Goal: Find specific page/section: Find specific page/section

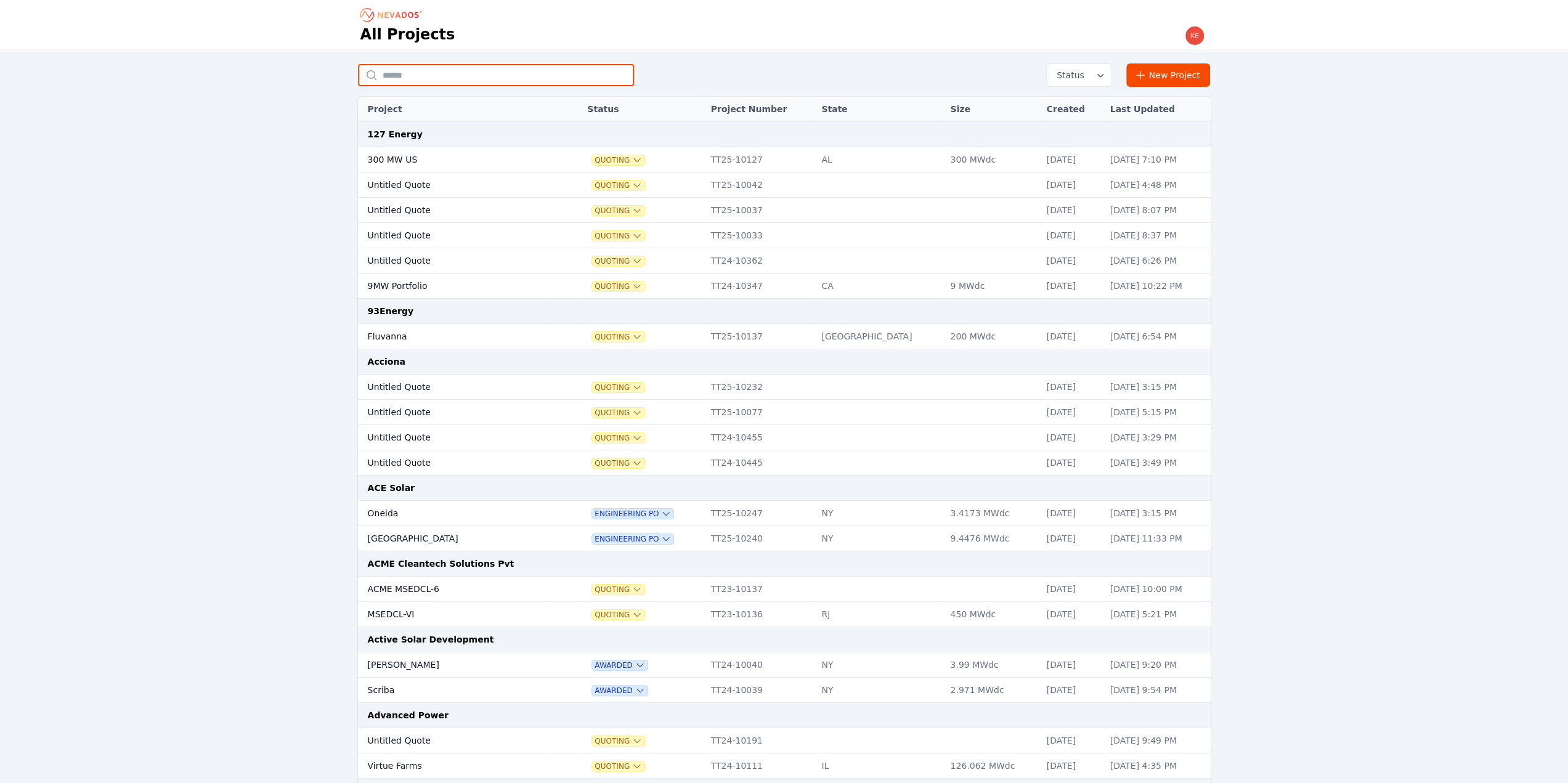
click at [433, 71] on input "text" at bounding box center [495, 75] width 276 height 22
click at [484, 78] on input "text" at bounding box center [495, 75] width 276 height 22
click at [410, 71] on input "text" at bounding box center [495, 75] width 276 height 22
click at [397, 76] on input "text" at bounding box center [495, 75] width 276 height 22
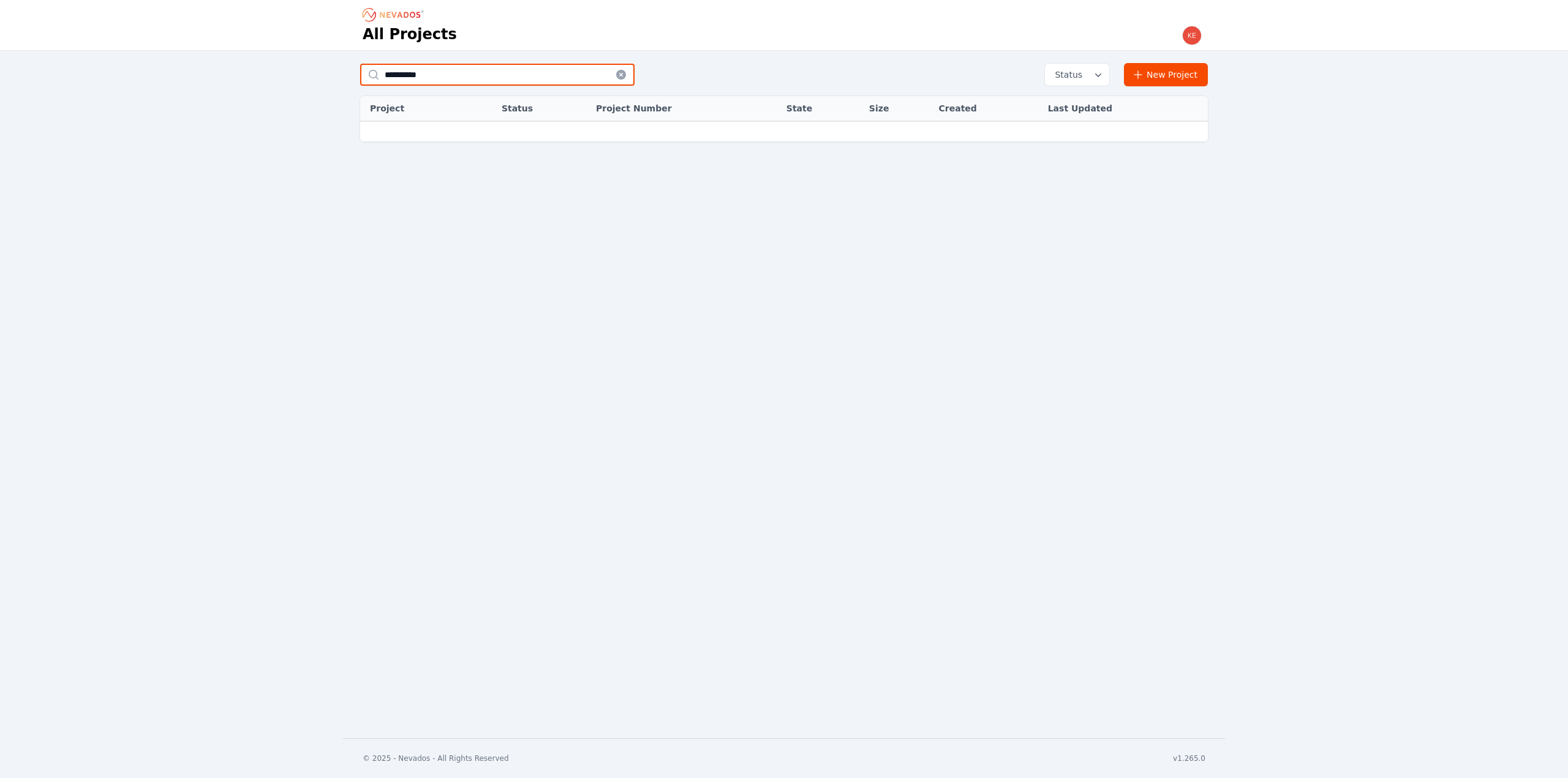
click at [460, 75] on input "*********" at bounding box center [497, 74] width 275 height 22
type input "***"
click at [618, 75] on icon at bounding box center [621, 75] width 10 height 10
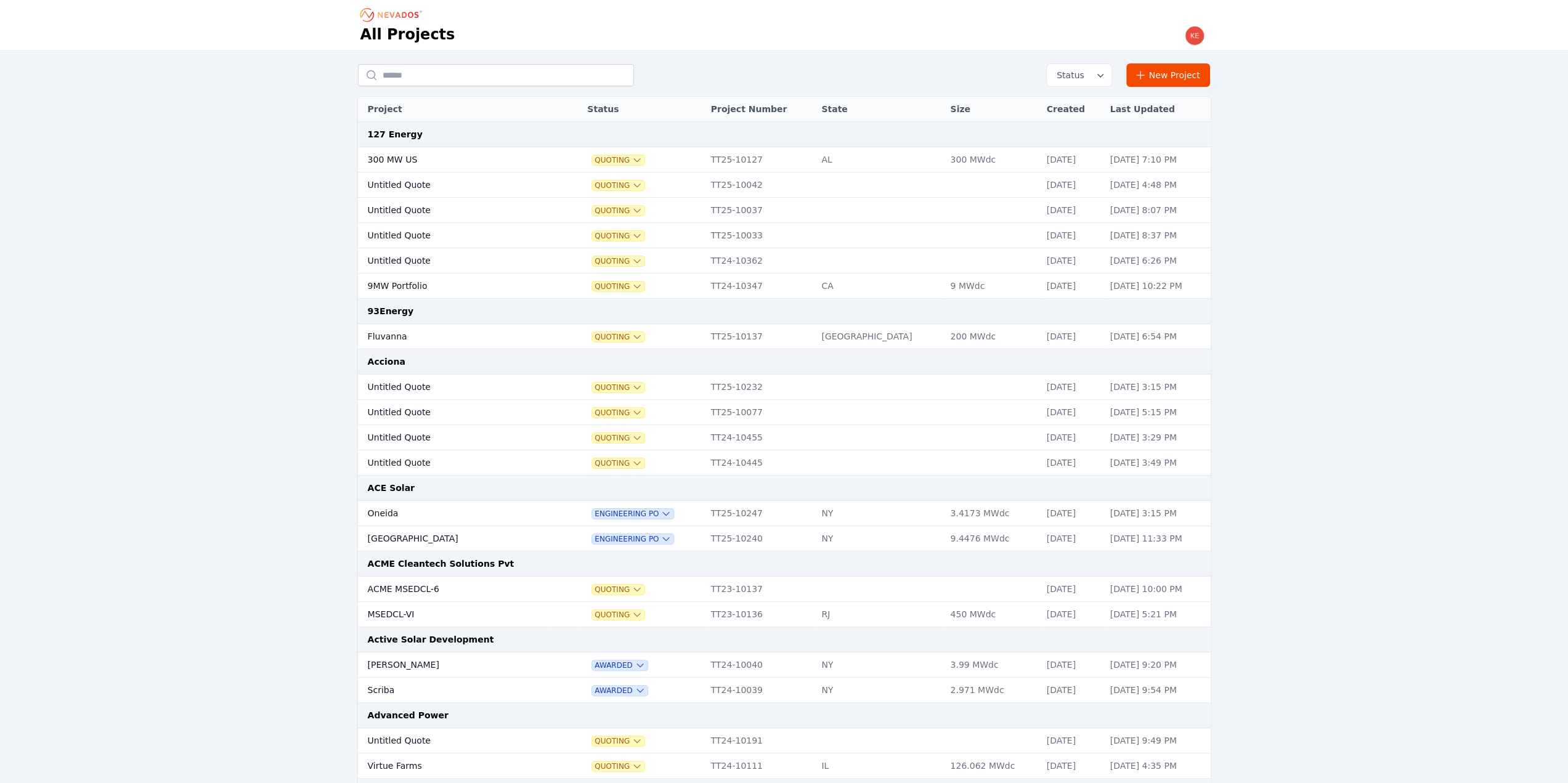
click at [384, 15] on icon "Breadcrumb" at bounding box center [398, 14] width 41 height 6
click at [403, 73] on input "text" at bounding box center [495, 75] width 276 height 22
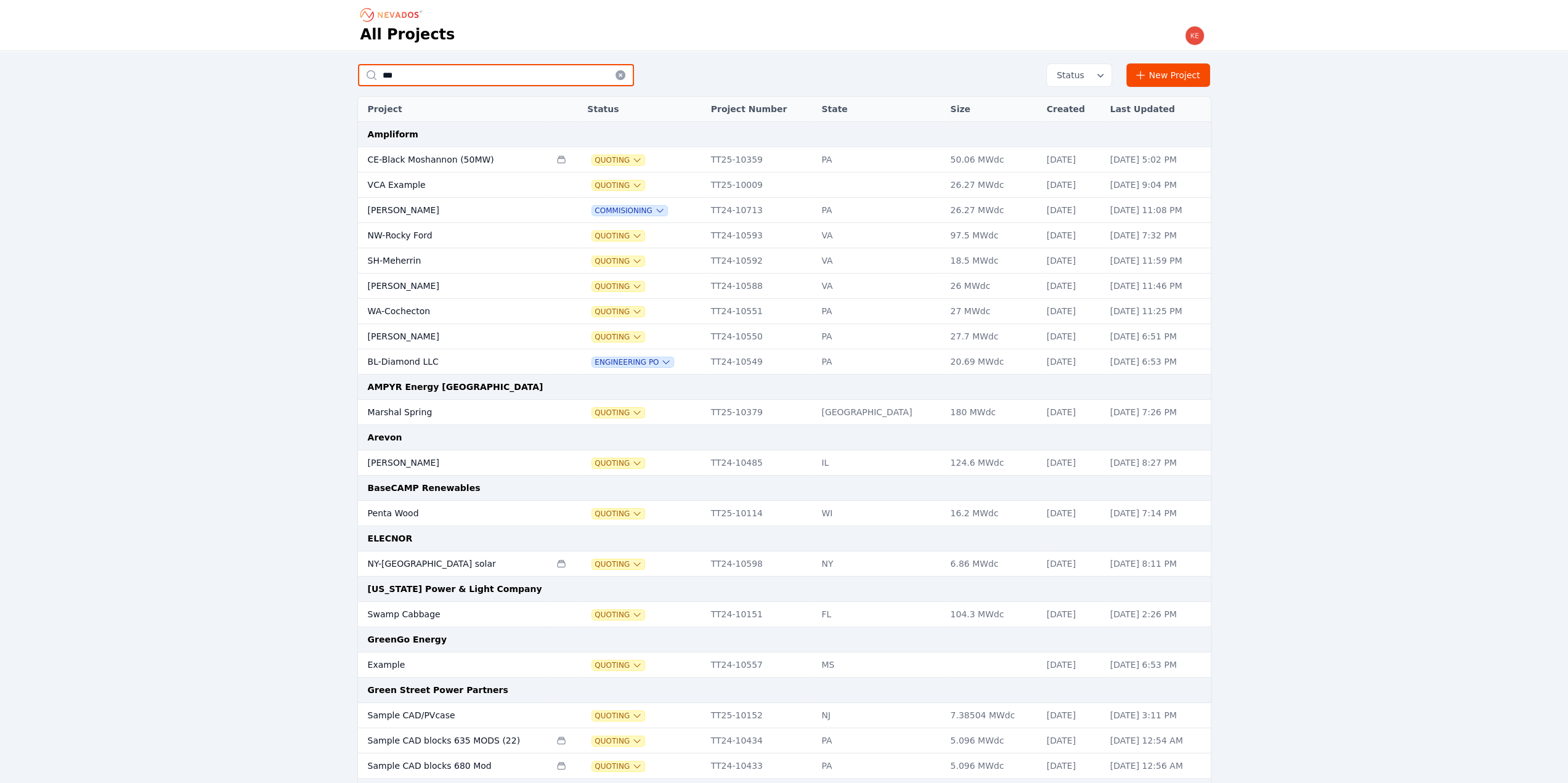
type input "***"
click at [414, 307] on td "WA-Cochecton" at bounding box center [454, 312] width 193 height 26
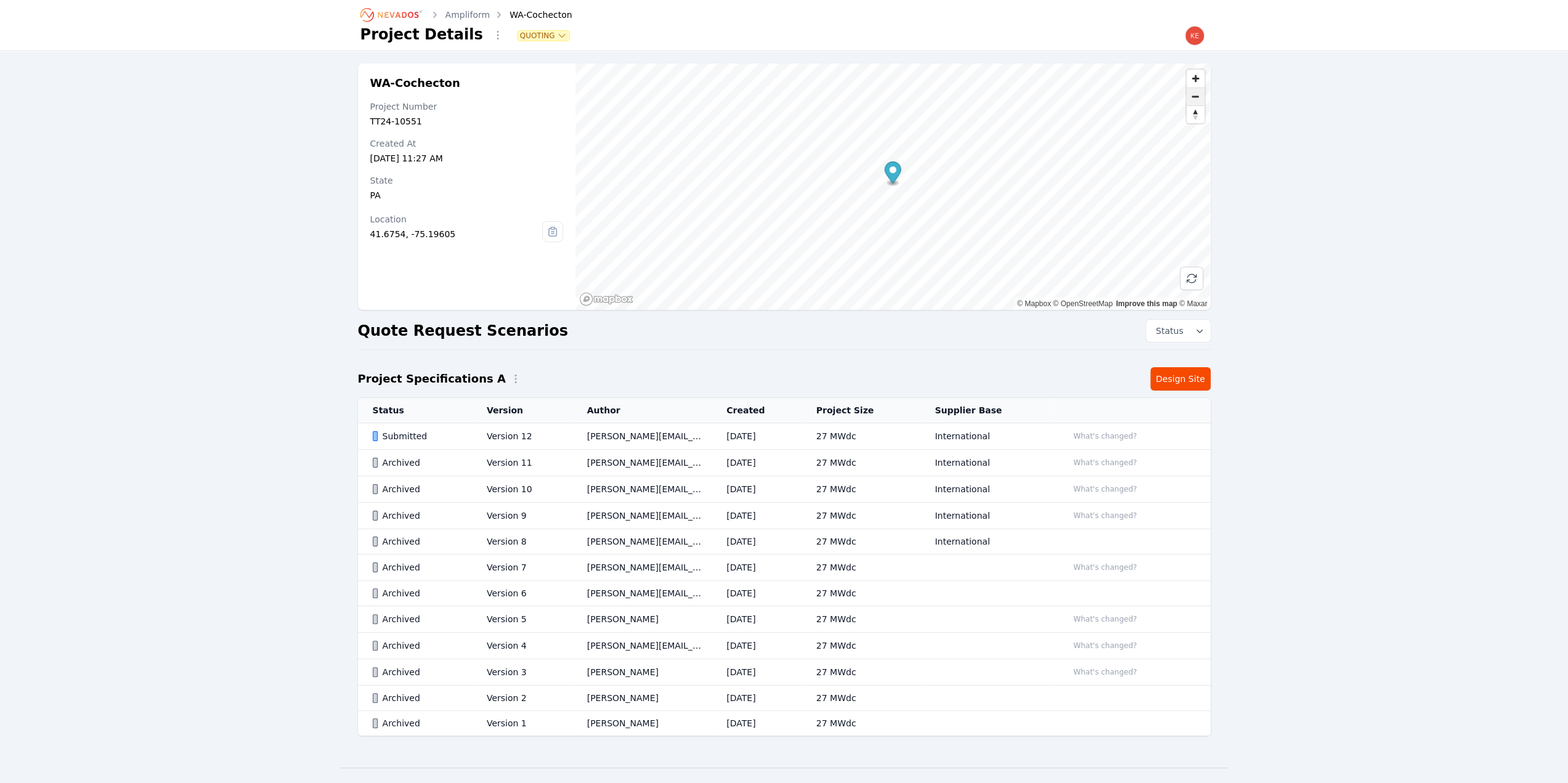
click at [1197, 99] on span "Zoom out" at bounding box center [1195, 97] width 18 height 17
click at [1192, 95] on span "Zoom out" at bounding box center [1195, 97] width 18 height 17
click at [1197, 95] on span "Zoom out" at bounding box center [1195, 97] width 18 height 17
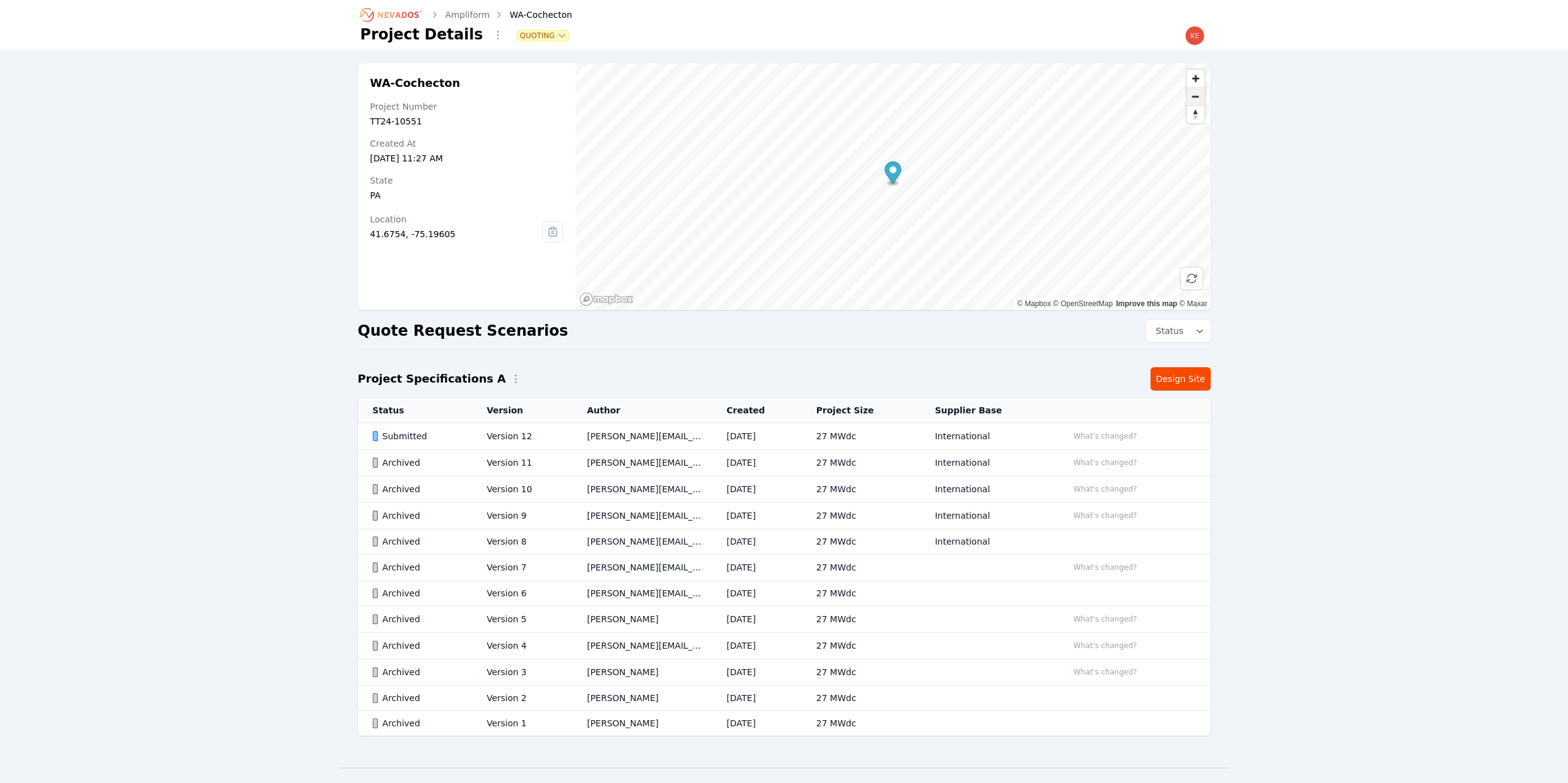
click at [1197, 95] on span "Zoom out" at bounding box center [1195, 97] width 18 height 17
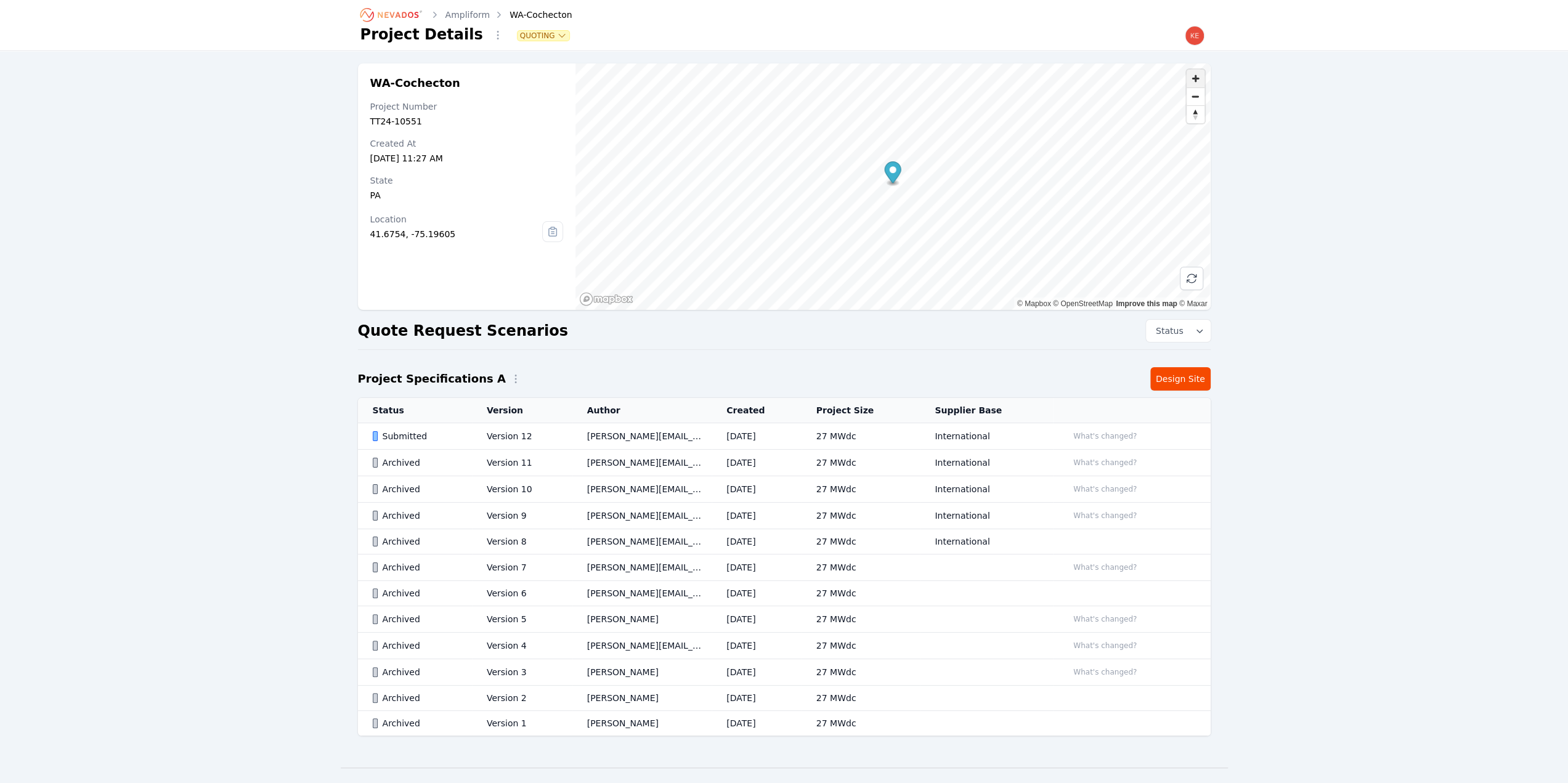
click at [1197, 77] on span "Zoom in" at bounding box center [1195, 78] width 18 height 18
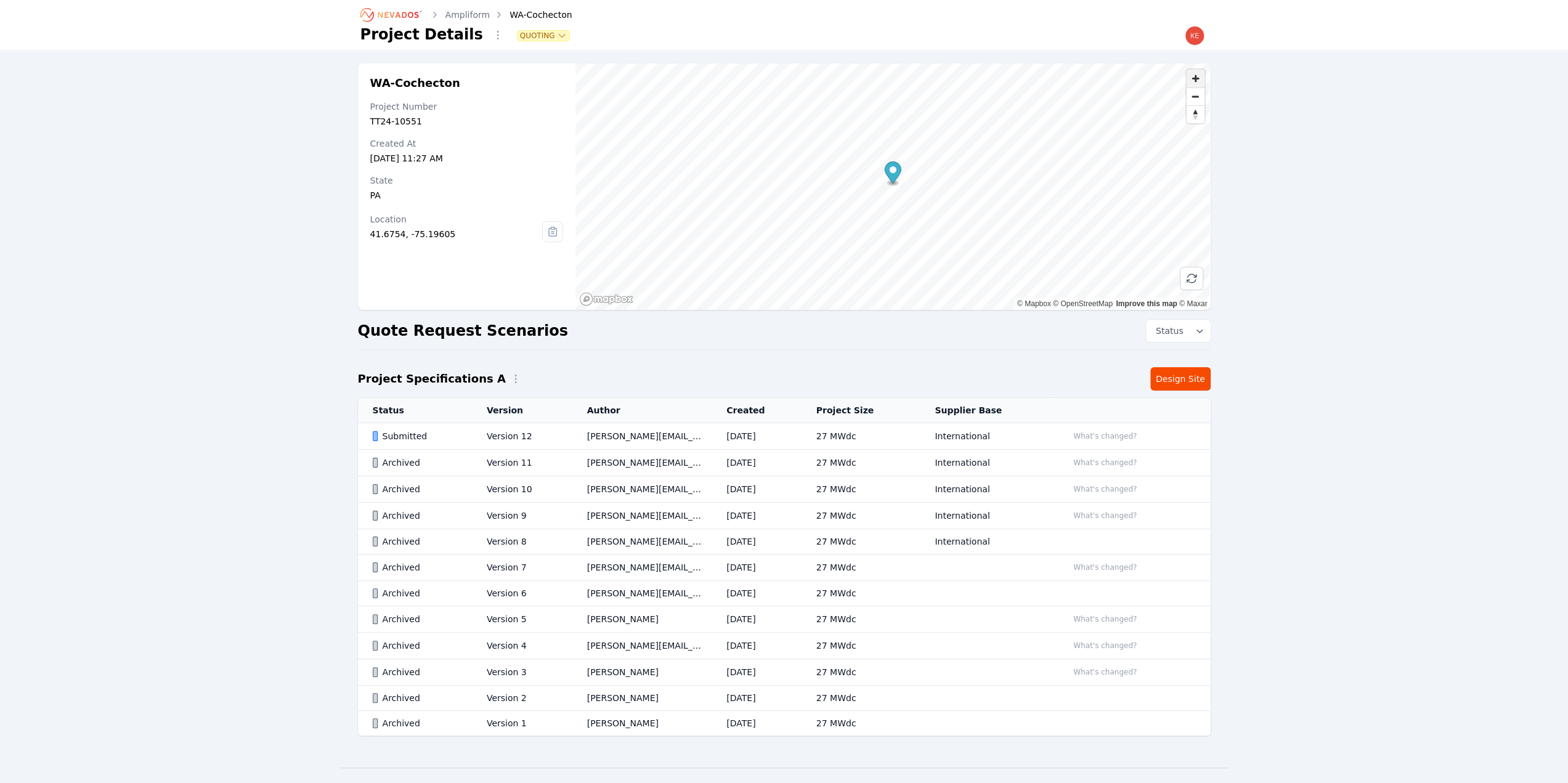
click at [1197, 77] on span "Zoom in" at bounding box center [1195, 78] width 18 height 18
click at [394, 14] on icon "Breadcrumb" at bounding box center [392, 14] width 68 height 20
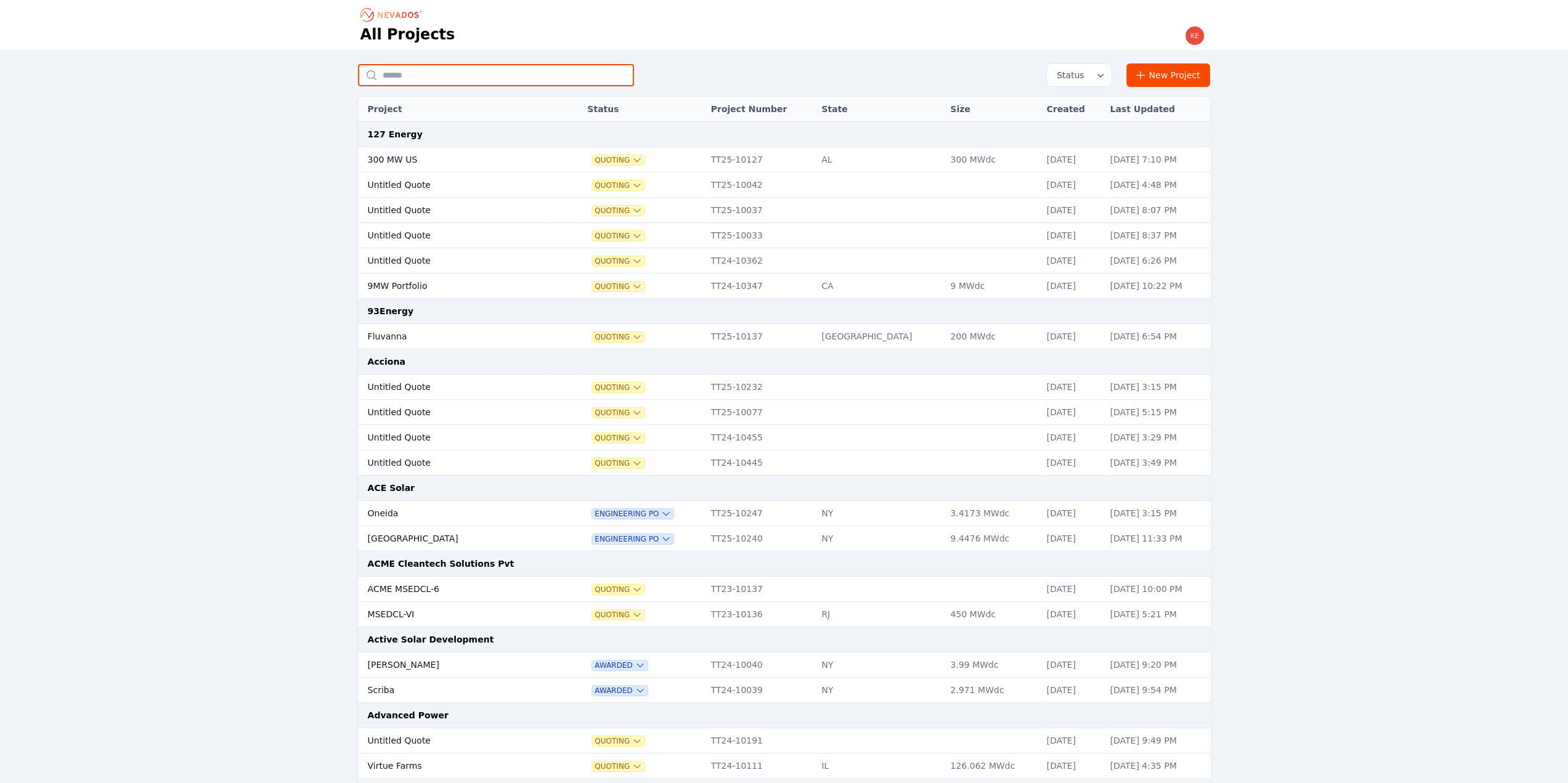
click at [424, 70] on input "text" at bounding box center [495, 75] width 276 height 22
type input "*********"
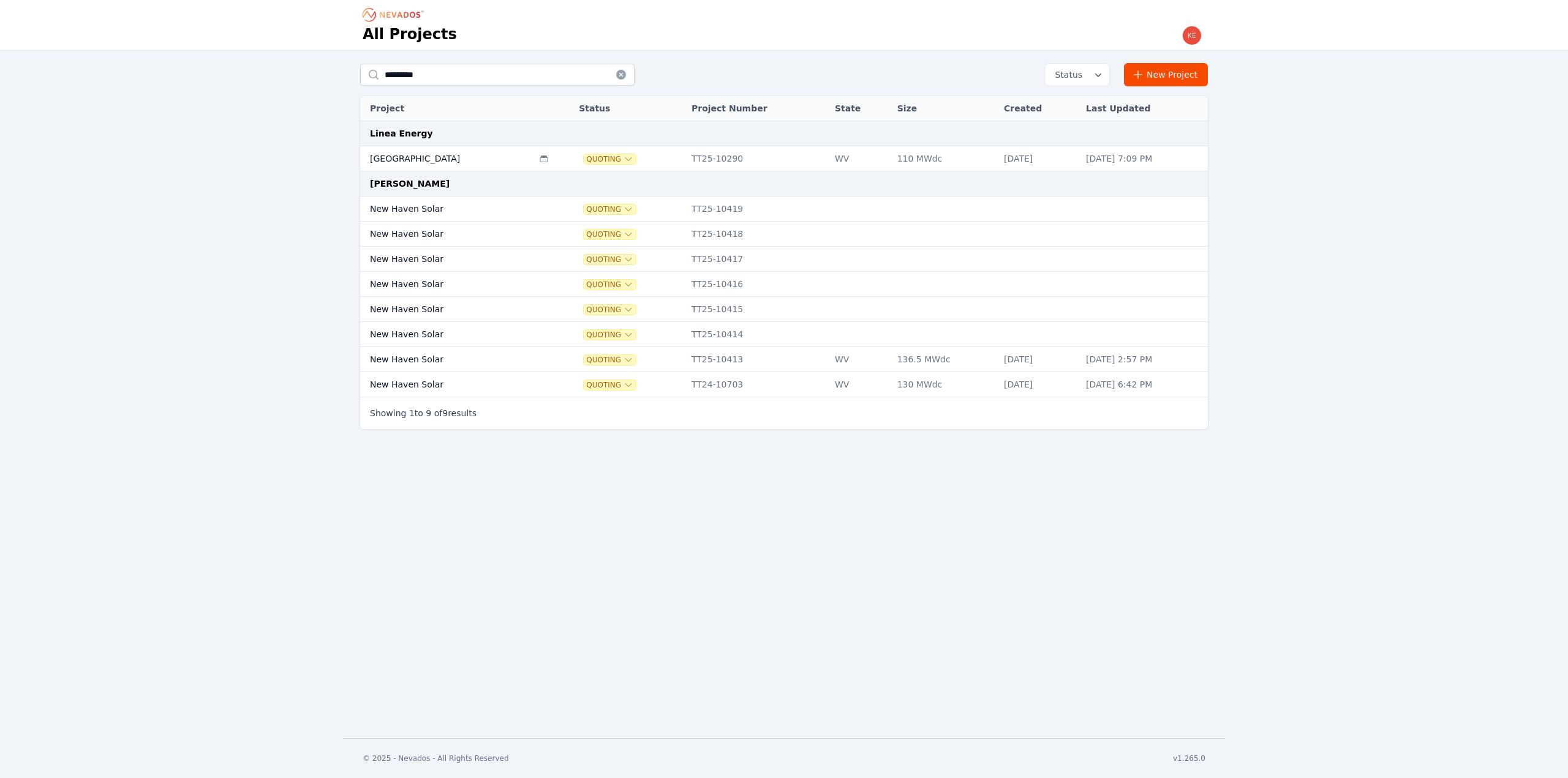
click at [482, 357] on td "New Haven Solar" at bounding box center [446, 360] width 172 height 25
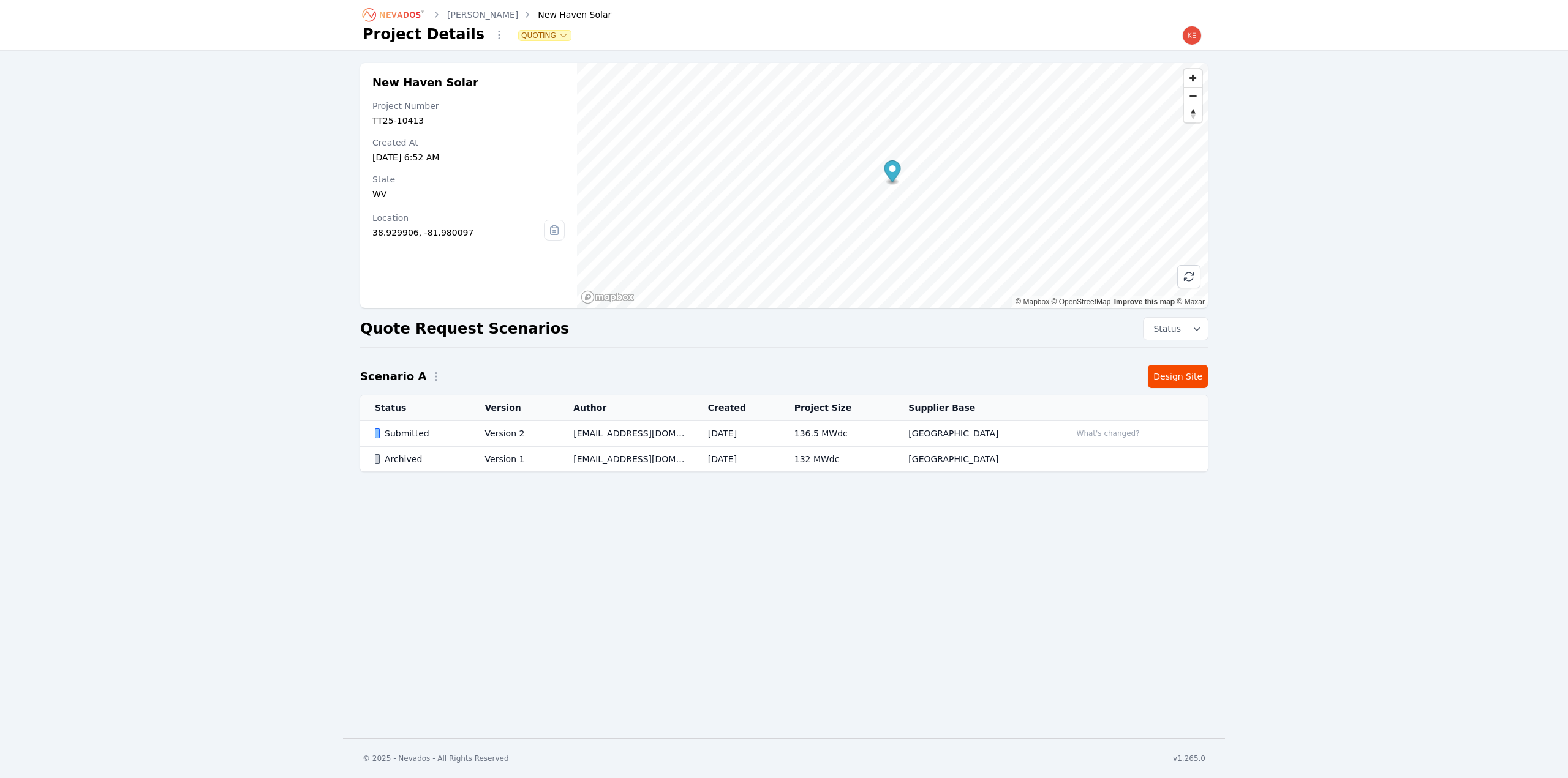
click at [481, 431] on td "Version 2" at bounding box center [514, 433] width 89 height 26
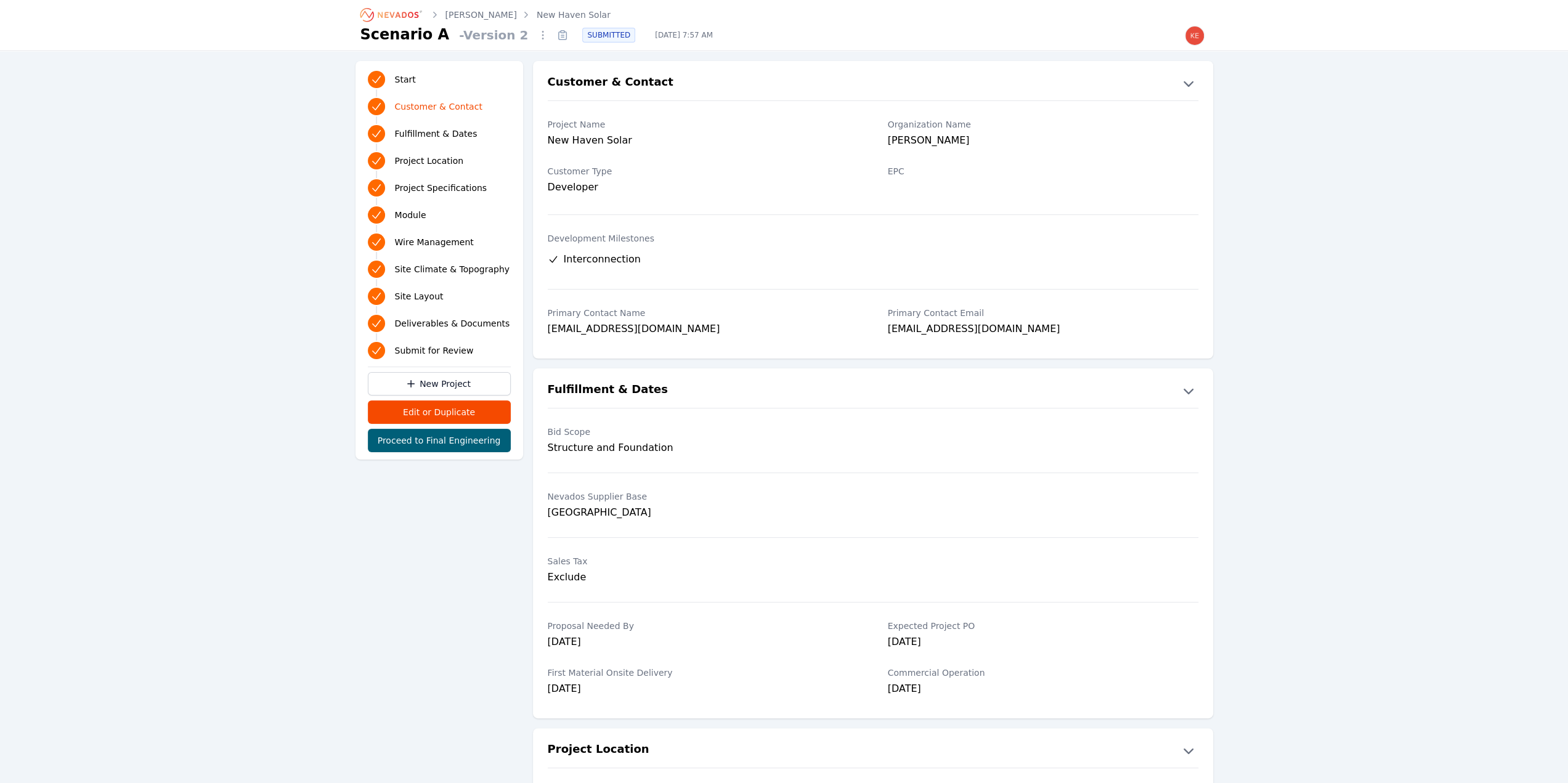
click at [430, 328] on span "Deliverables & Documents" at bounding box center [453, 323] width 116 height 12
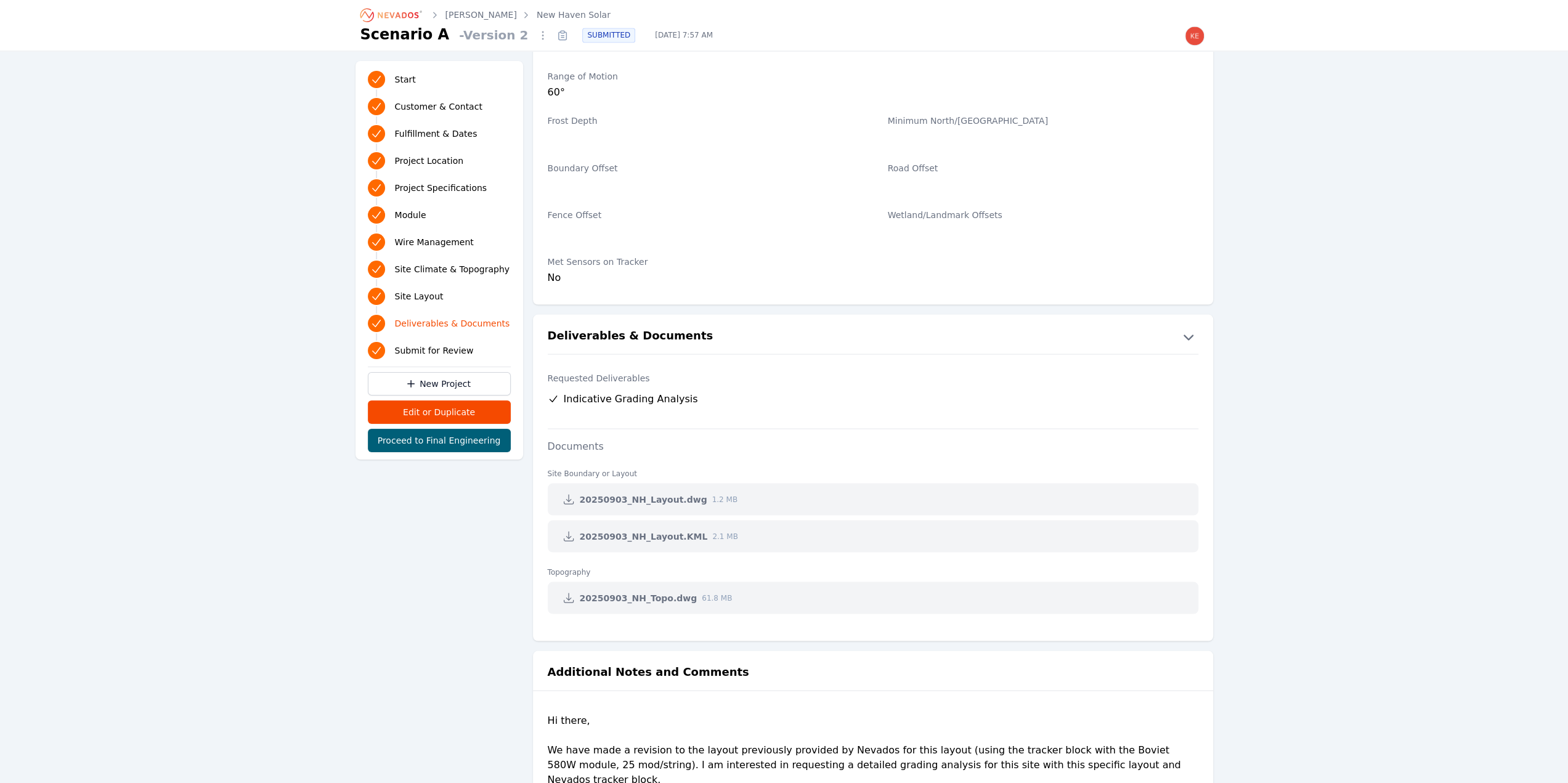
scroll to position [2359, 0]
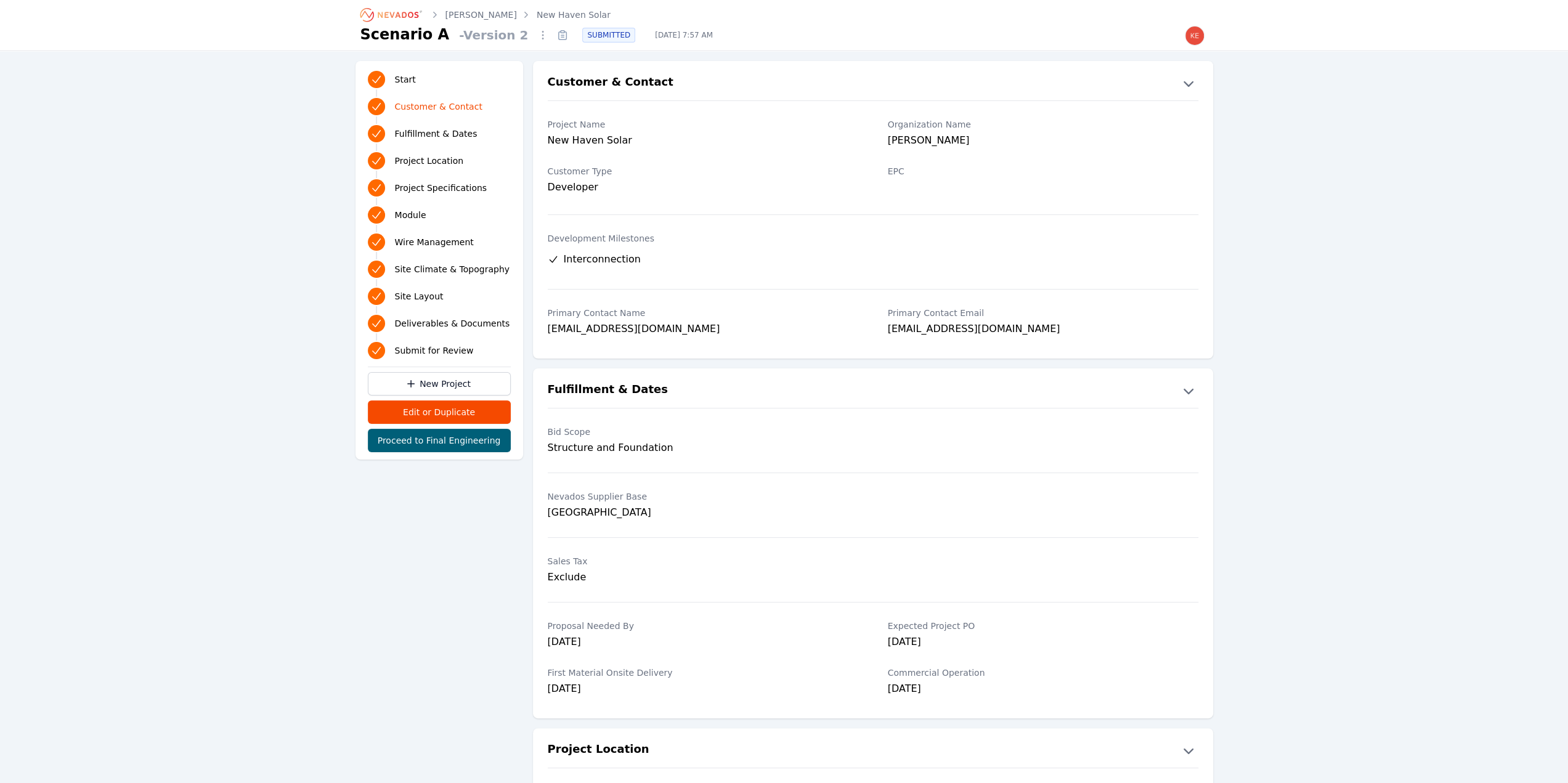
click at [404, 12] on icon "Breadcrumb" at bounding box center [398, 14] width 41 height 6
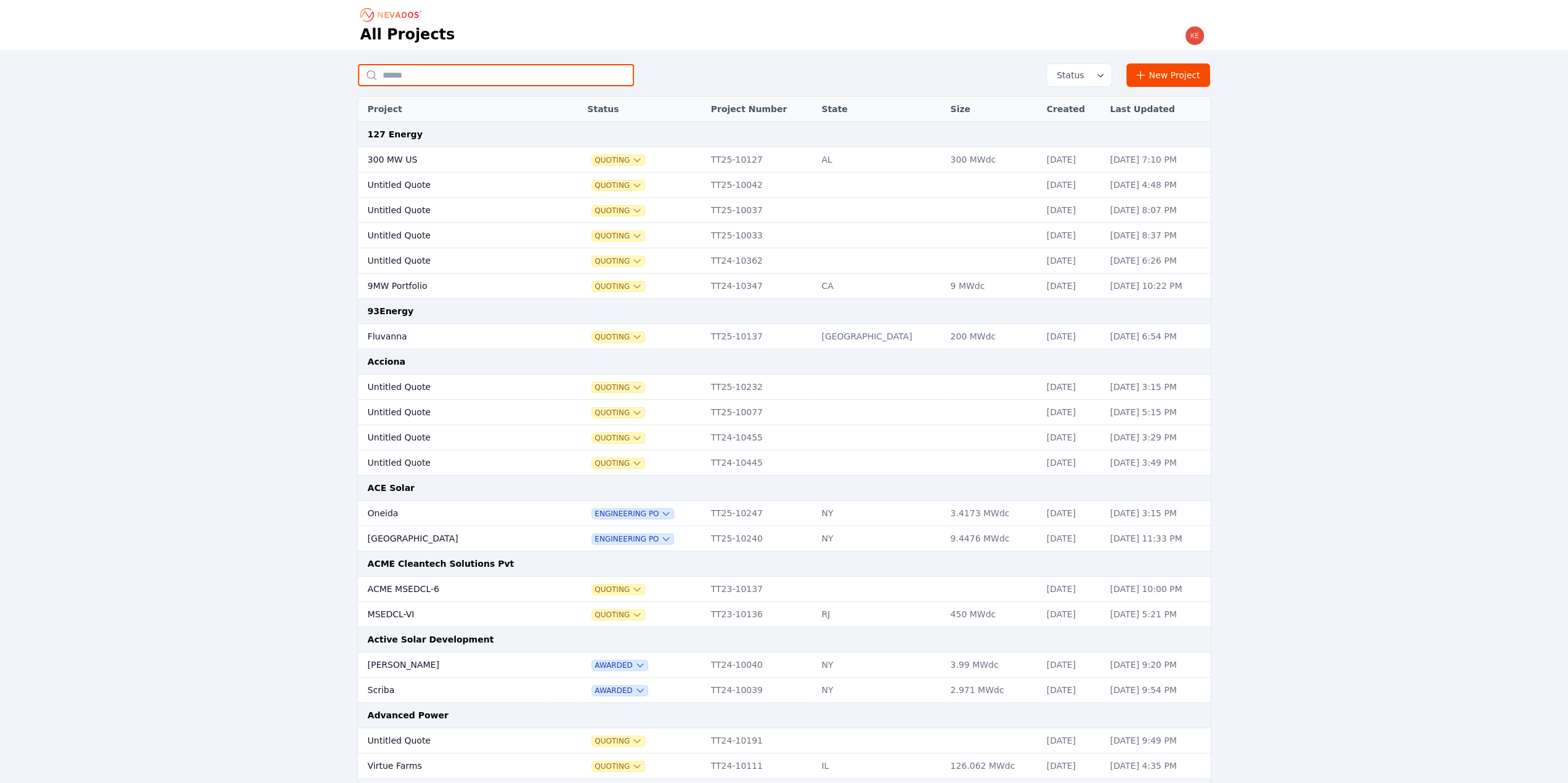
click at [457, 72] on input "text" at bounding box center [495, 75] width 276 height 22
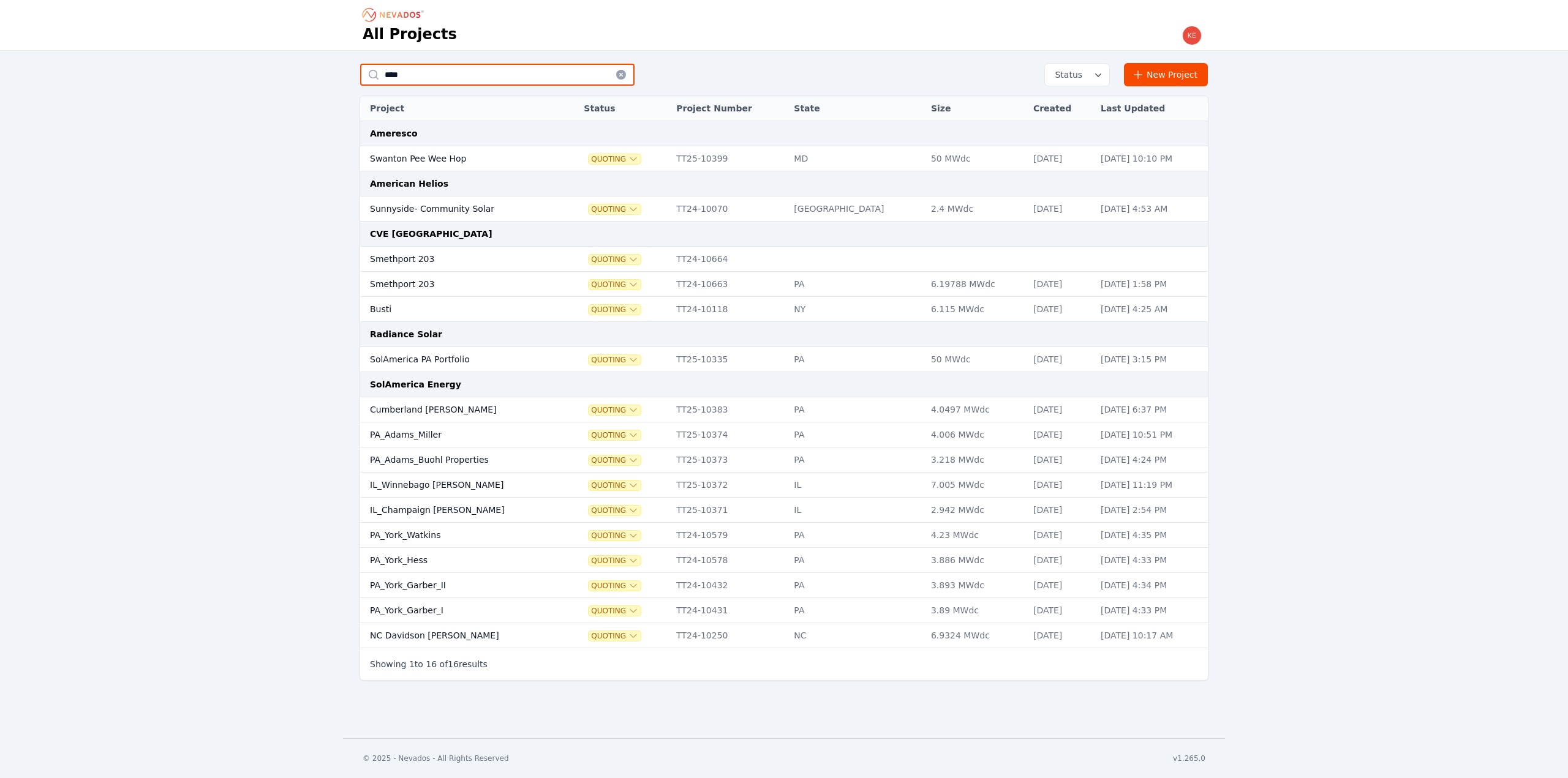
type input "****"
click at [514, 159] on td "Swanton Pee Wee Hop" at bounding box center [460, 159] width 202 height 25
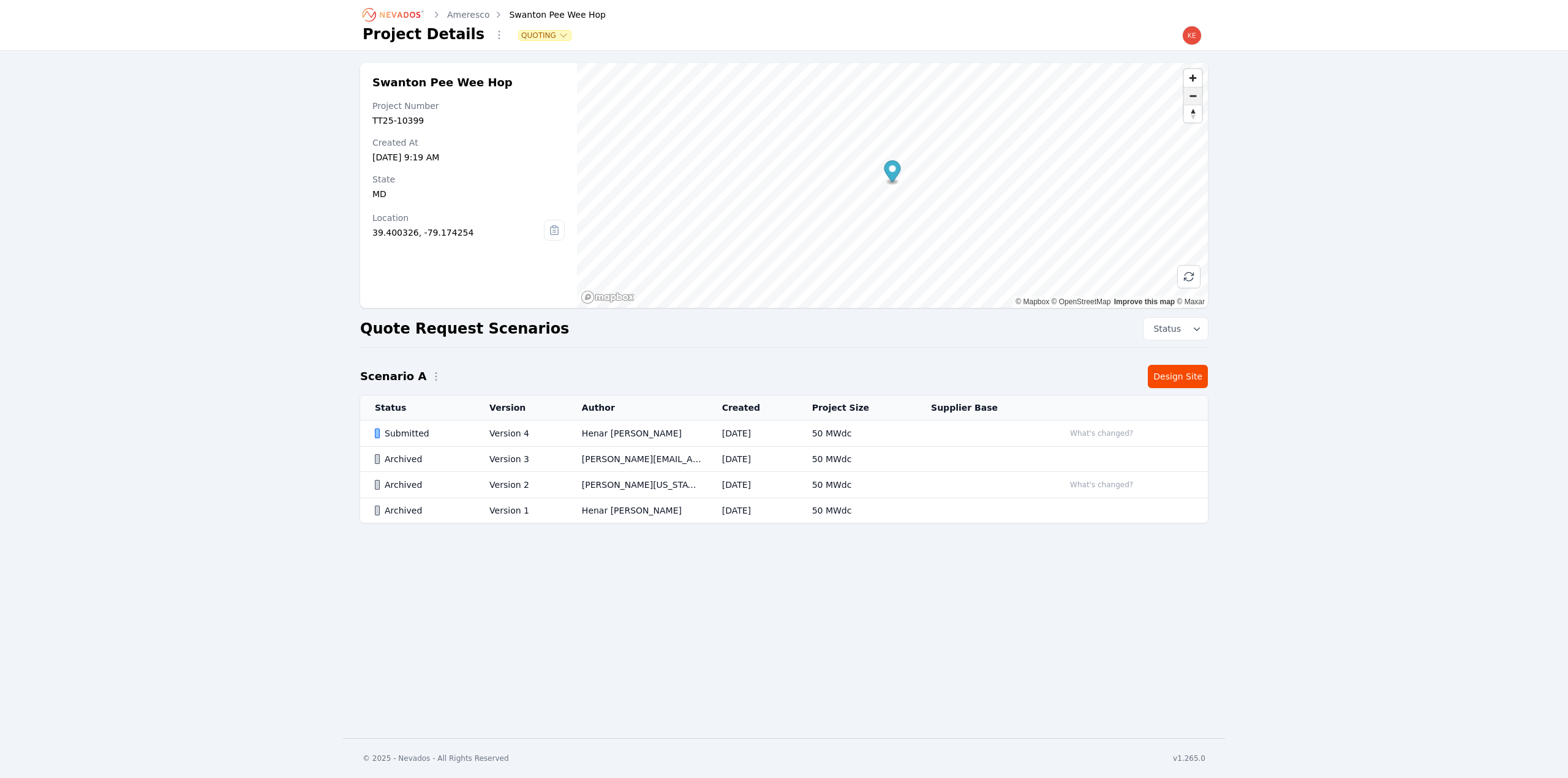
click at [1195, 95] on span "Zoom out" at bounding box center [1192, 96] width 18 height 17
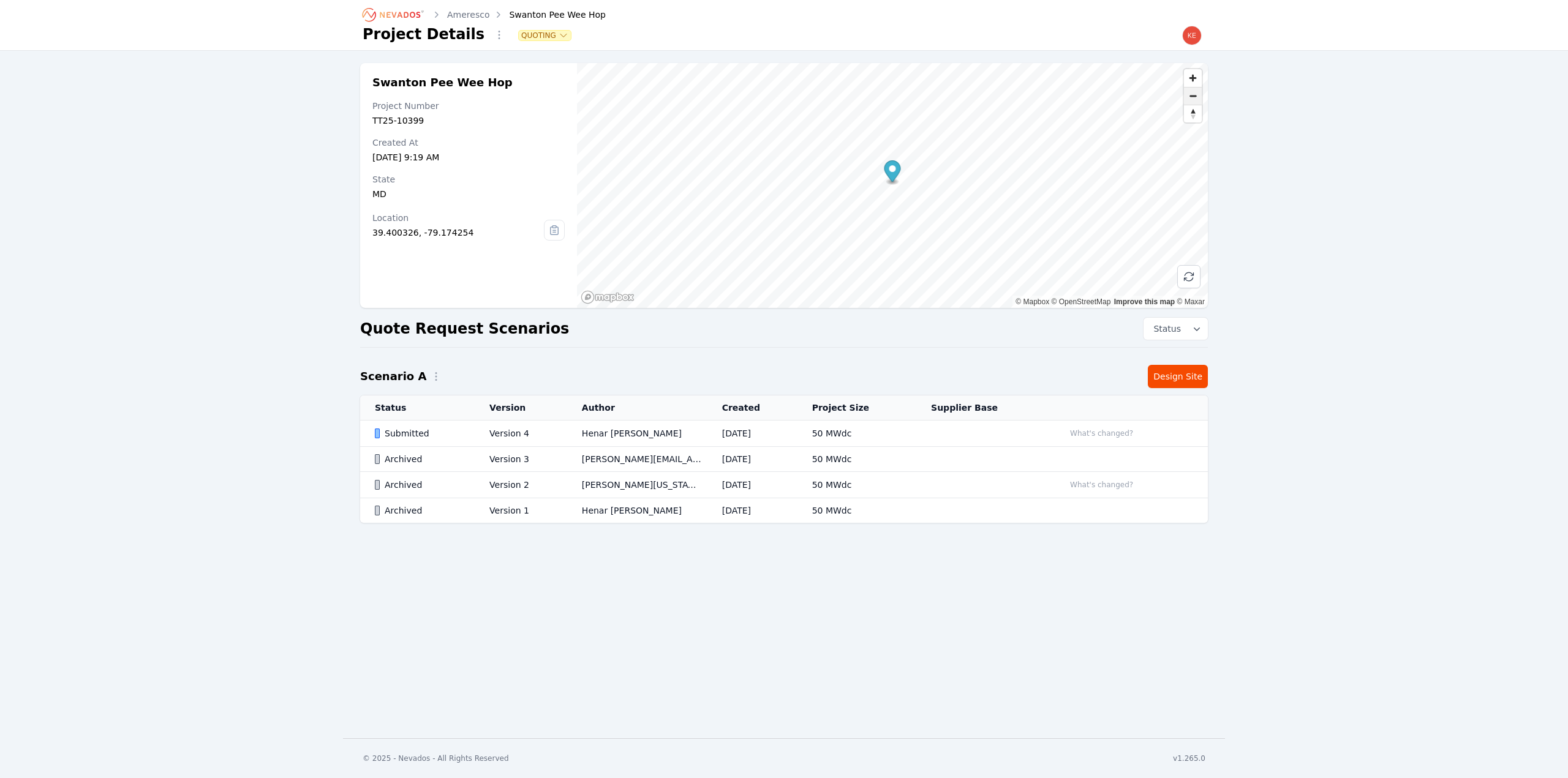
click at [1195, 95] on span "Zoom out" at bounding box center [1192, 96] width 18 height 17
